Goal: Navigation & Orientation: Find specific page/section

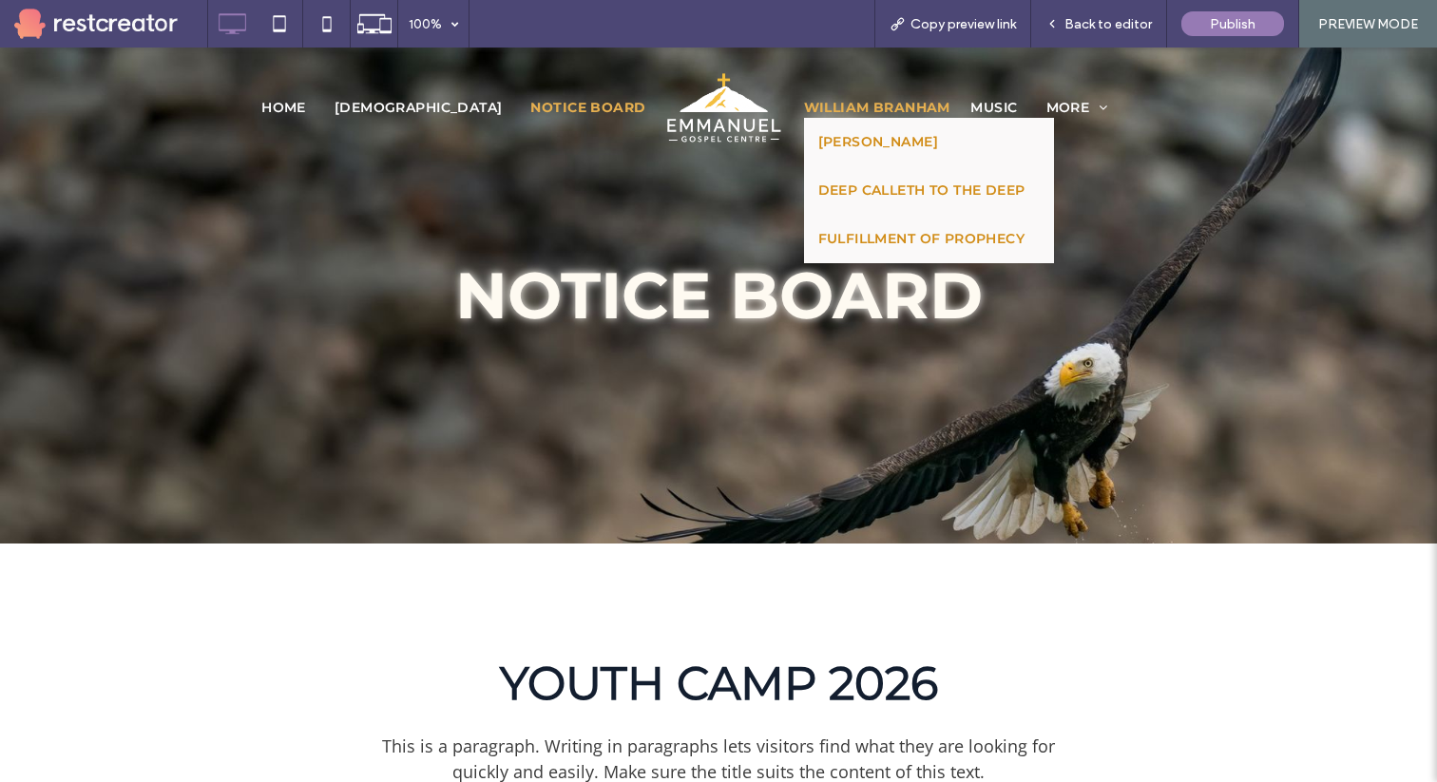
click at [860, 107] on span "[PERSON_NAME]" at bounding box center [873, 117] width 139 height 20
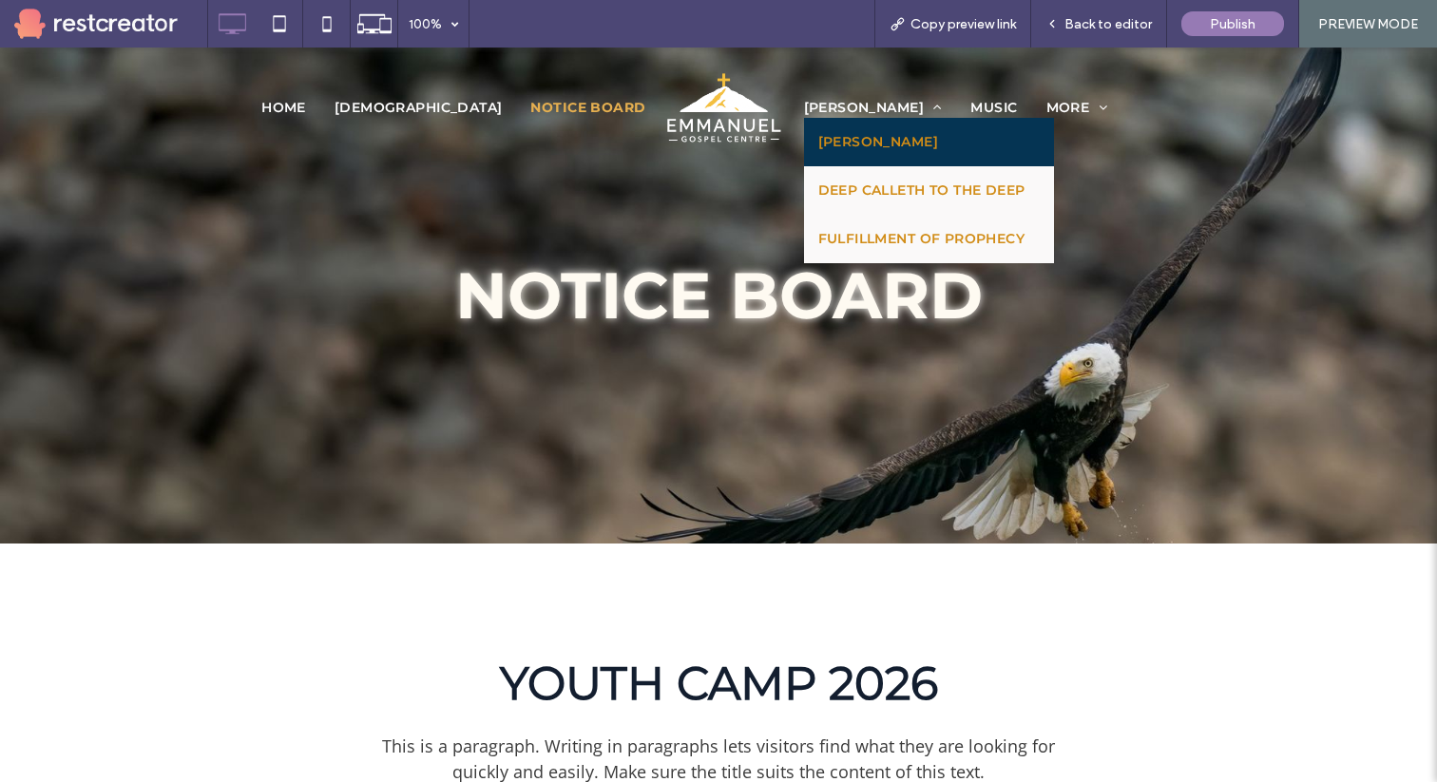
click at [865, 147] on span "[PERSON_NAME]" at bounding box center [878, 142] width 120 height 20
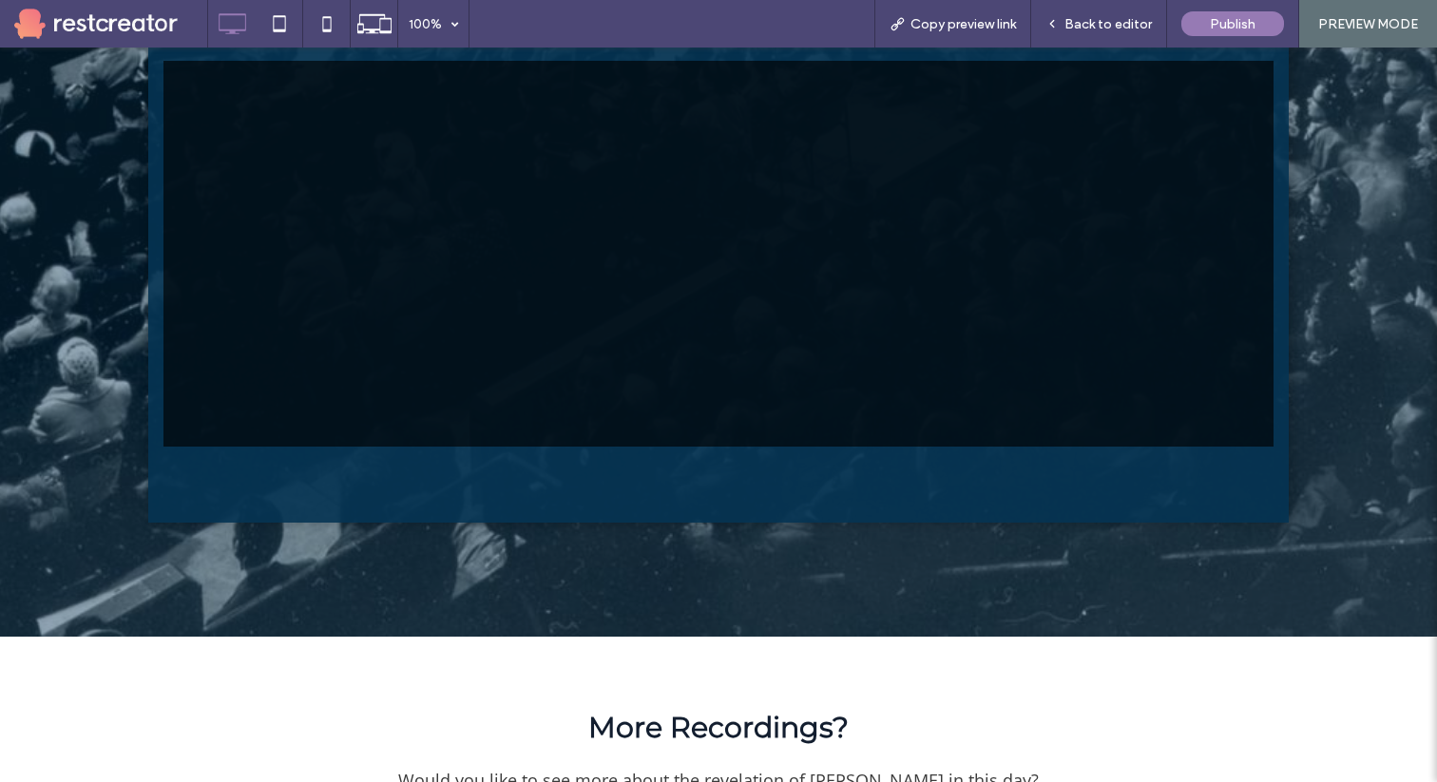
scroll to position [4304, 0]
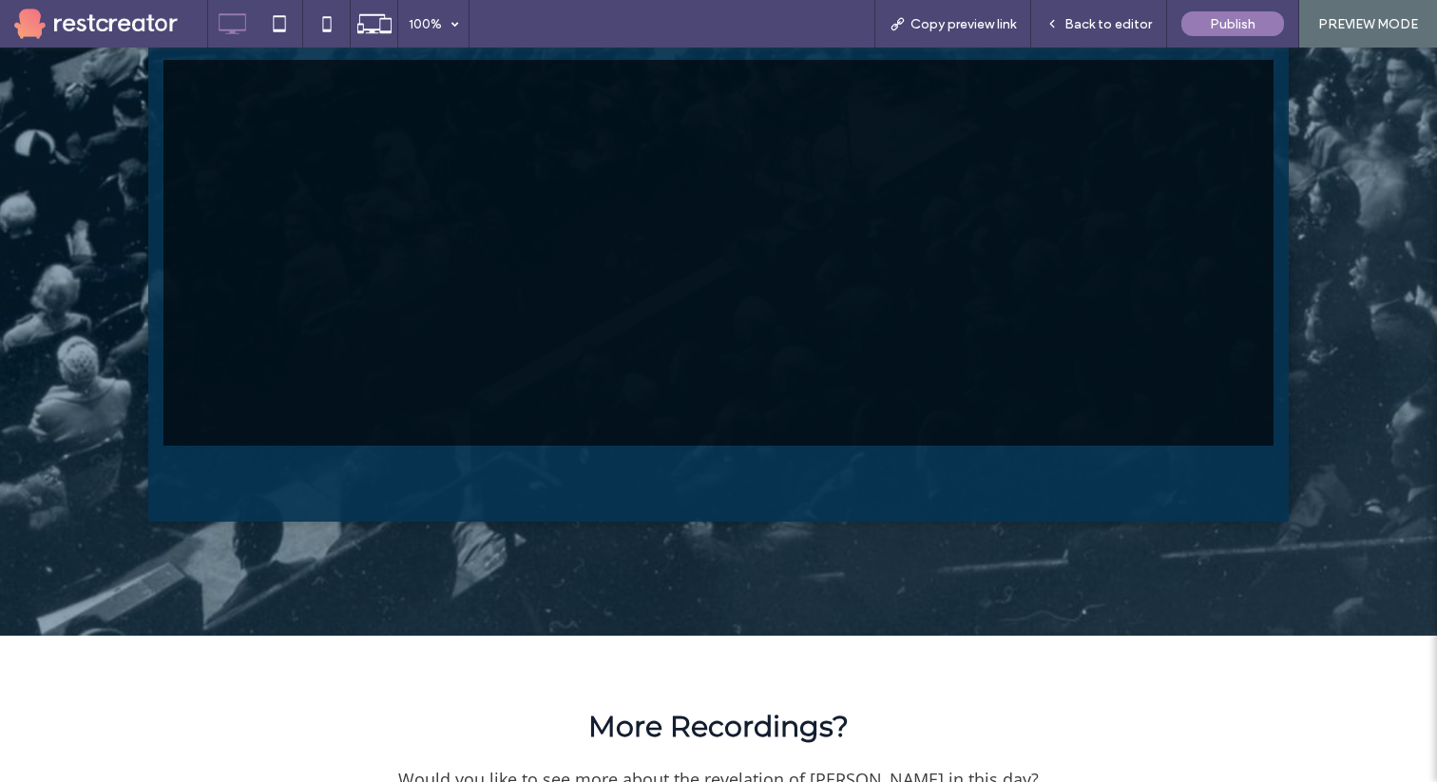
drag, startPoint x: 808, startPoint y: 599, endPoint x: 809, endPoint y: 646, distance: 47.5
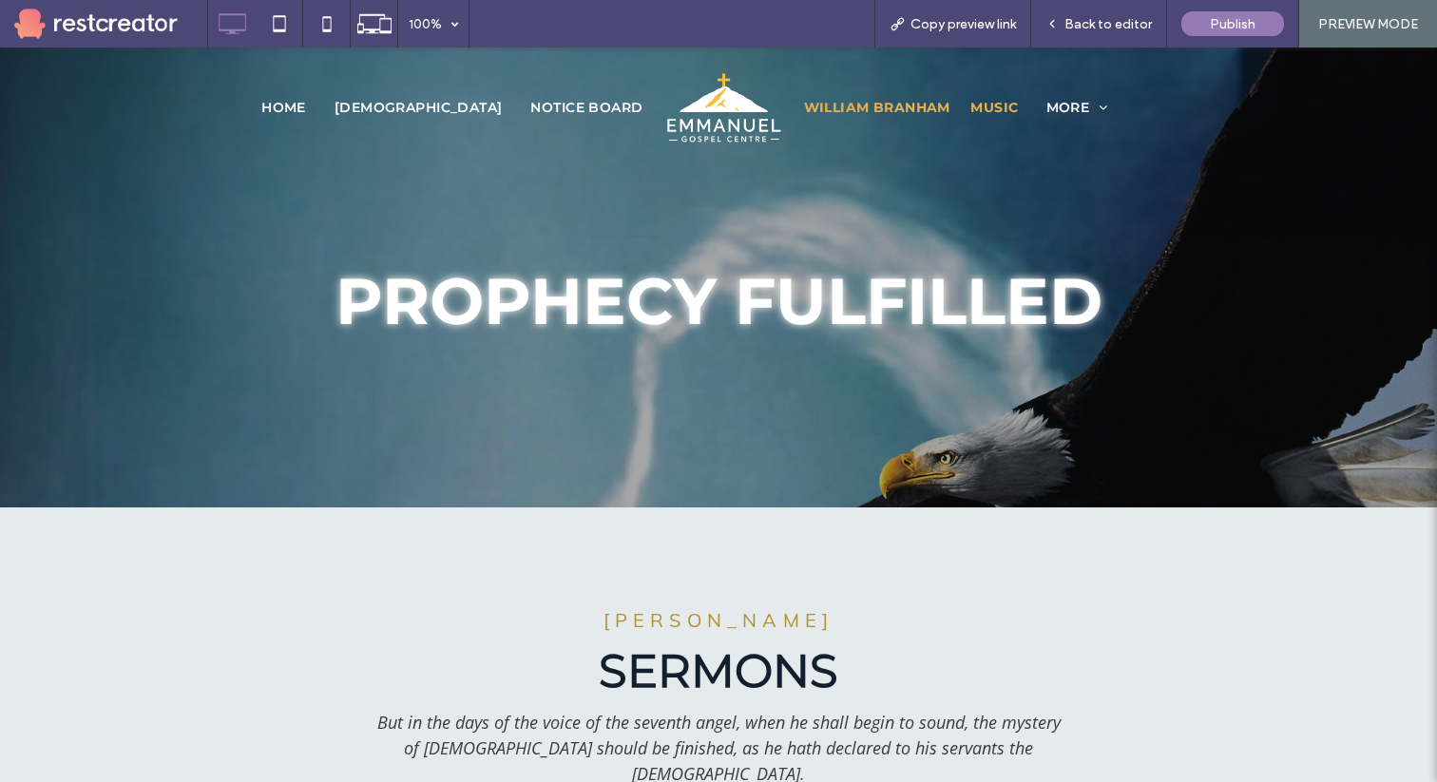
click at [1017, 107] on span "MUSIC" at bounding box center [993, 117] width 47 height 20
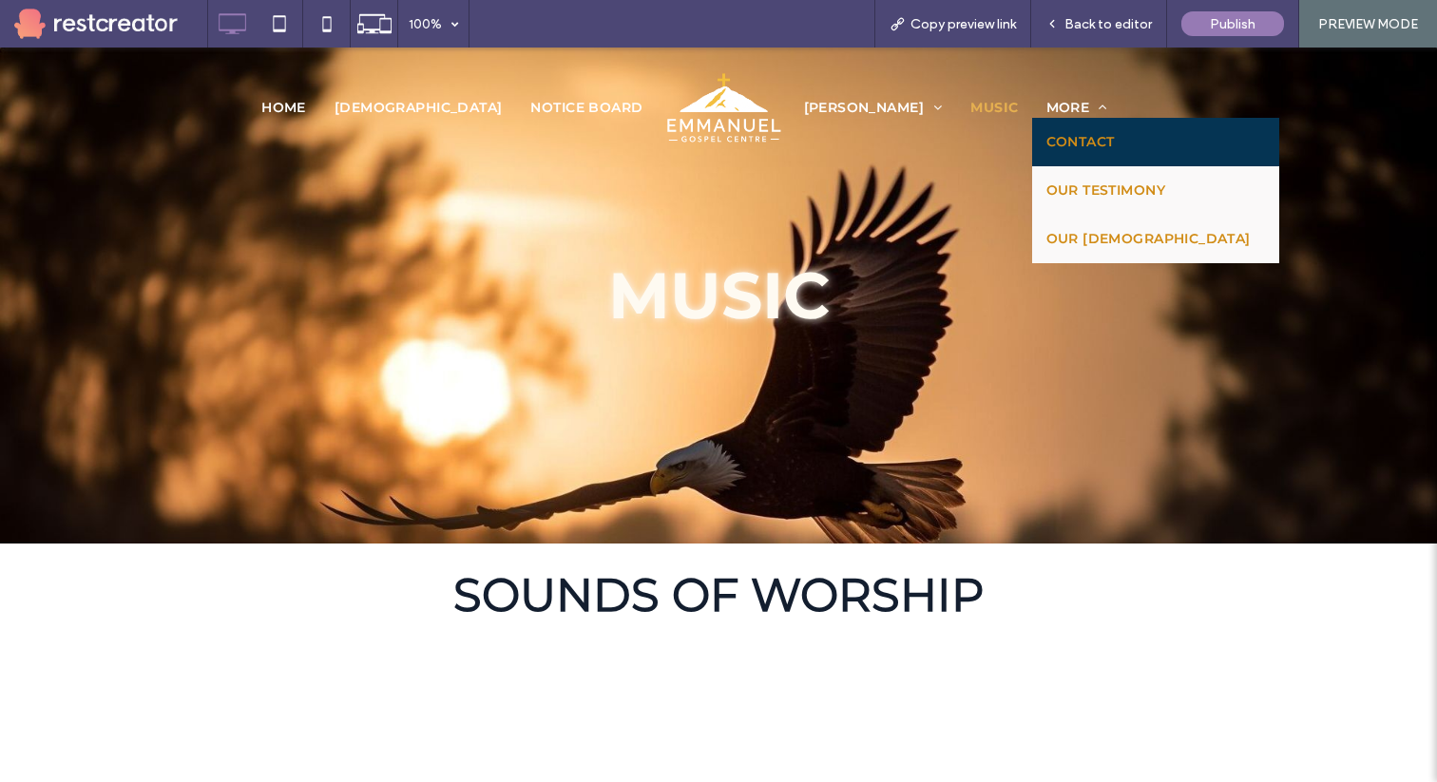
click at [1095, 142] on span "CONTACT" at bounding box center [1080, 142] width 68 height 20
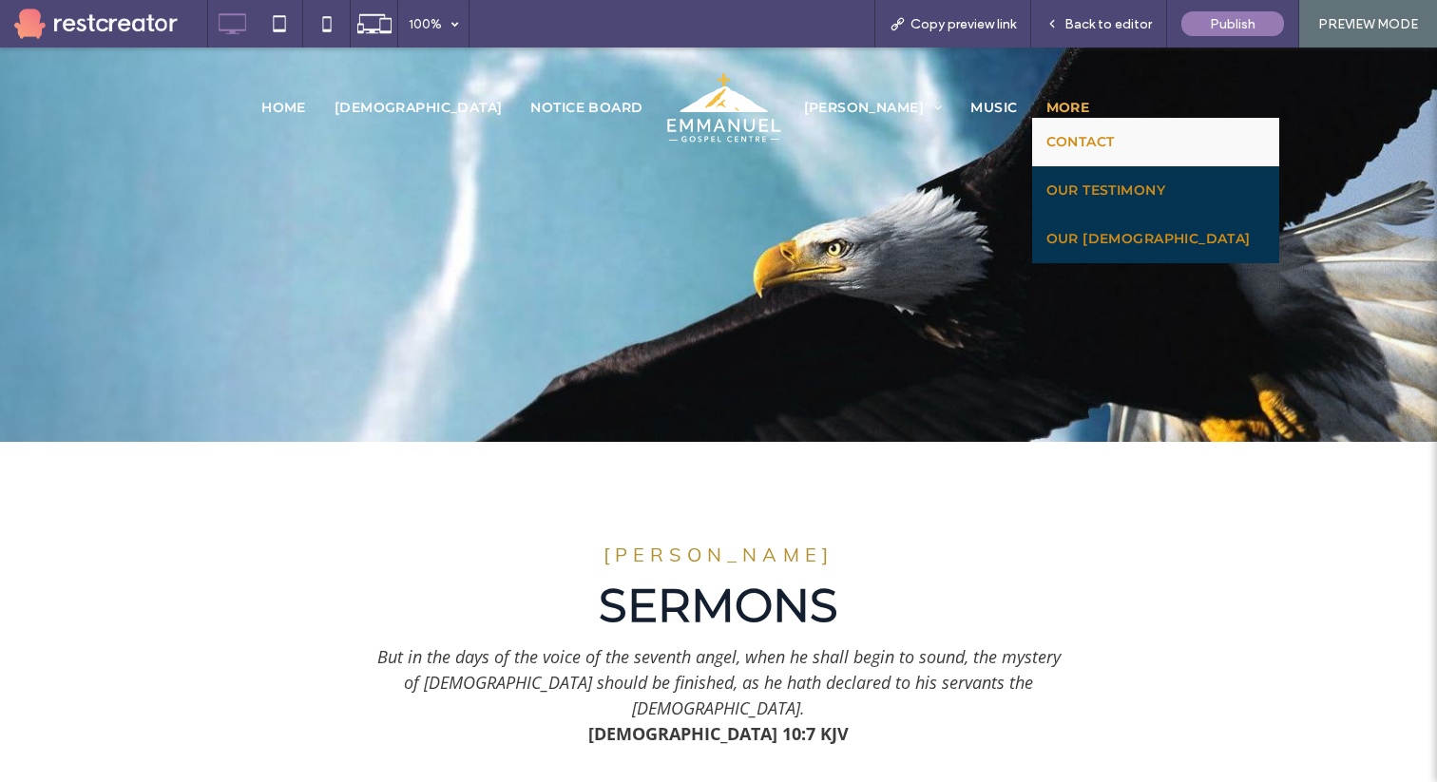
click at [1145, 243] on span "OUR [DEMOGRAPHIC_DATA]" at bounding box center [1148, 239] width 204 height 20
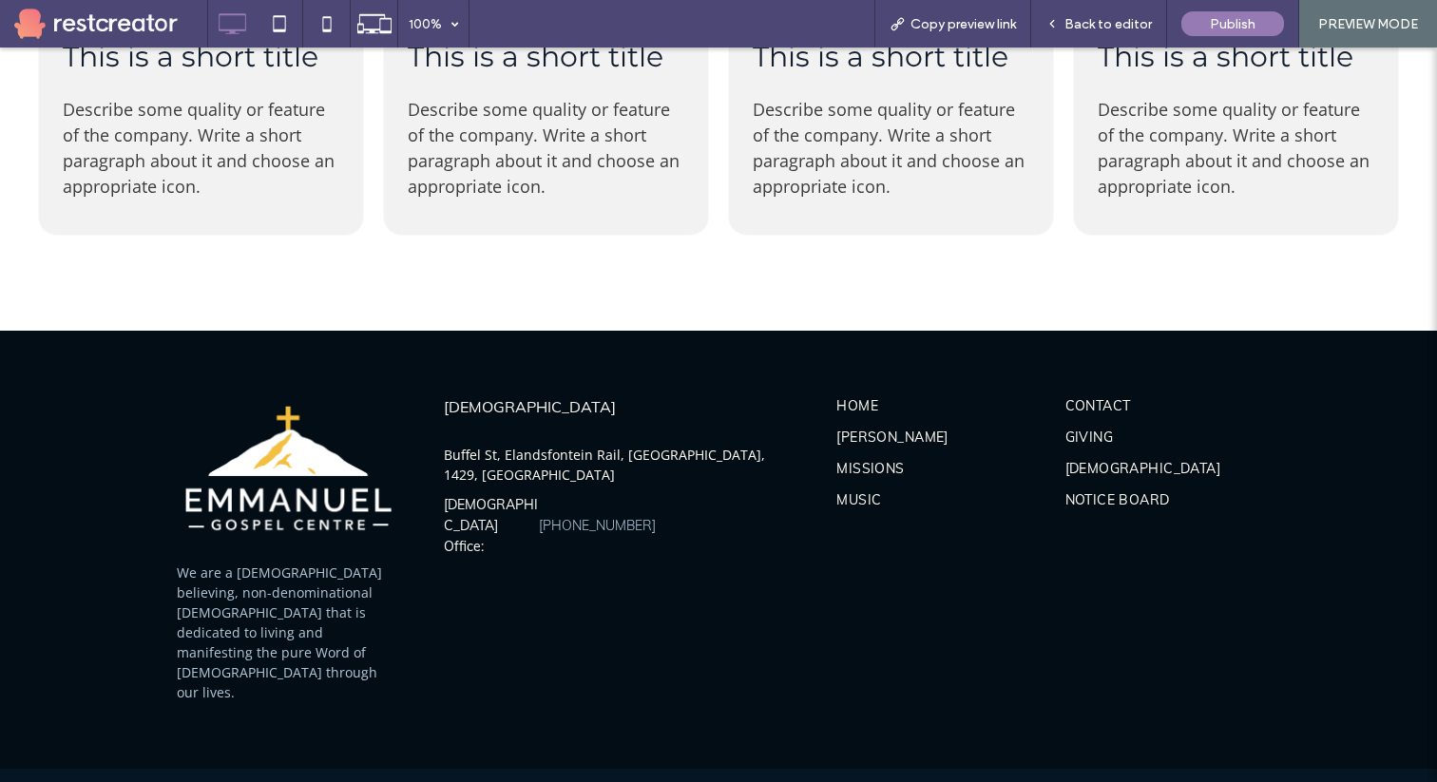
scroll to position [2551, 0]
